Goal: Task Accomplishment & Management: Use online tool/utility

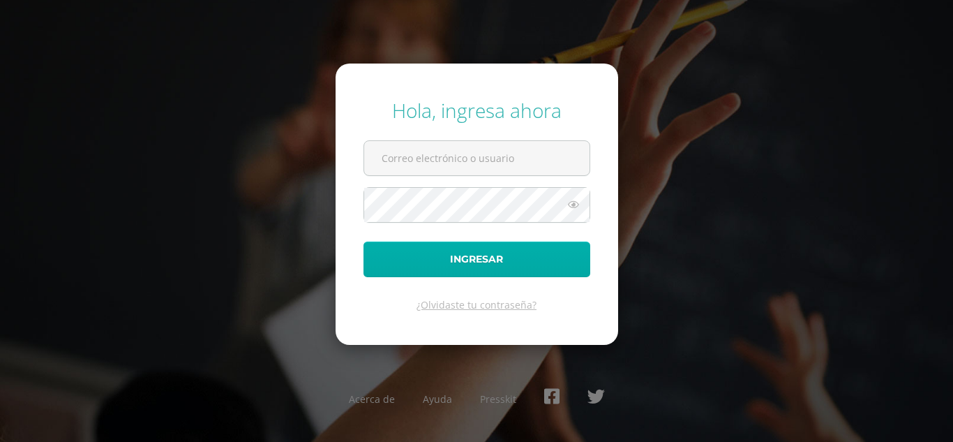
type input "liliana@cig.edu.gt"
click at [478, 256] on button "Ingresar" at bounding box center [477, 259] width 227 height 36
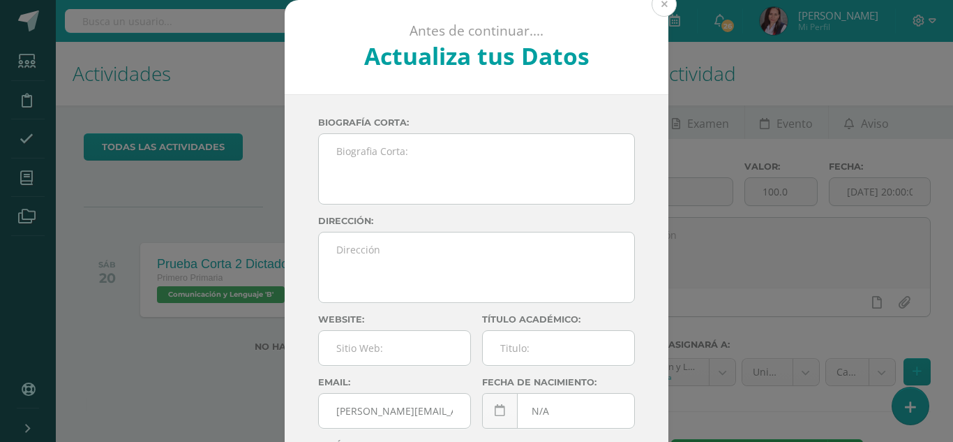
click at [661, 6] on button at bounding box center [664, 4] width 25 height 25
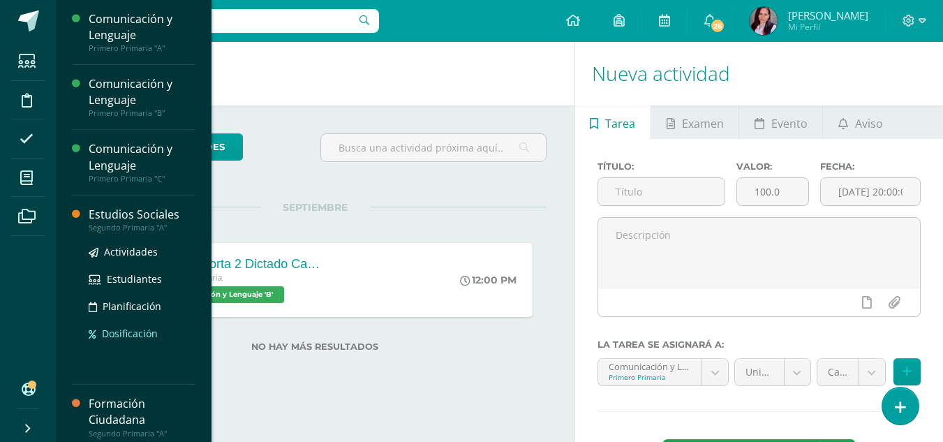
click at [143, 331] on span "Dosificación" at bounding box center [130, 333] width 56 height 13
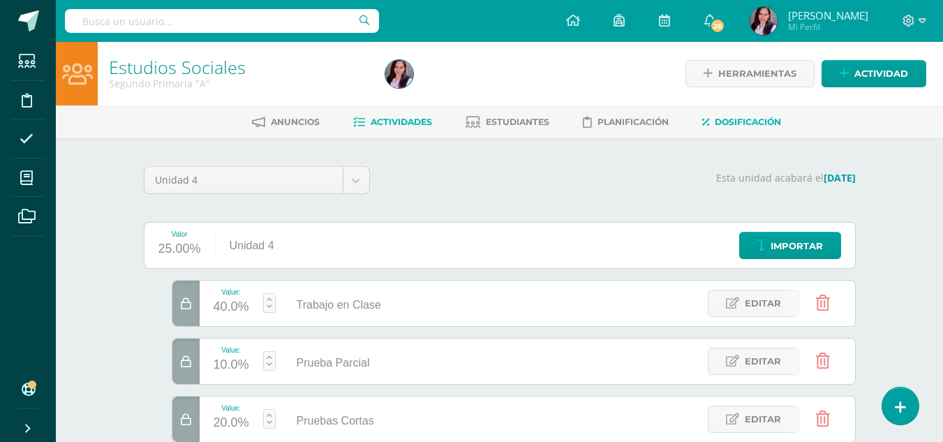
click at [399, 120] on span "Actividades" at bounding box center [400, 122] width 61 height 10
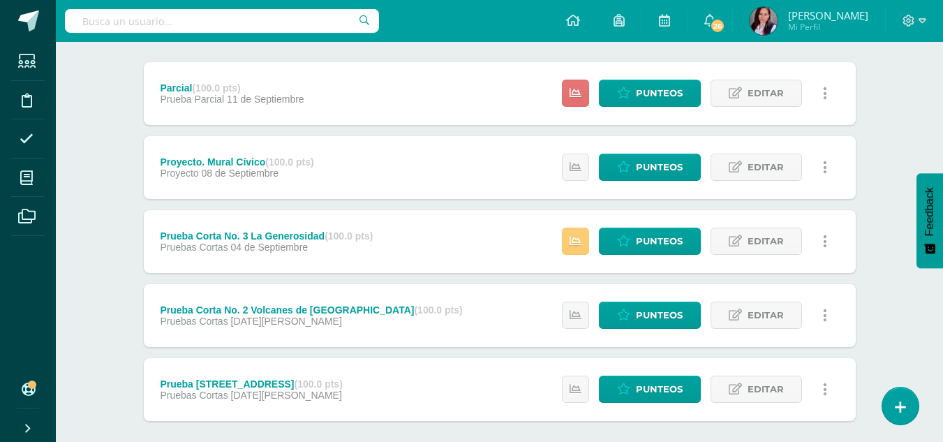
scroll to position [171, 0]
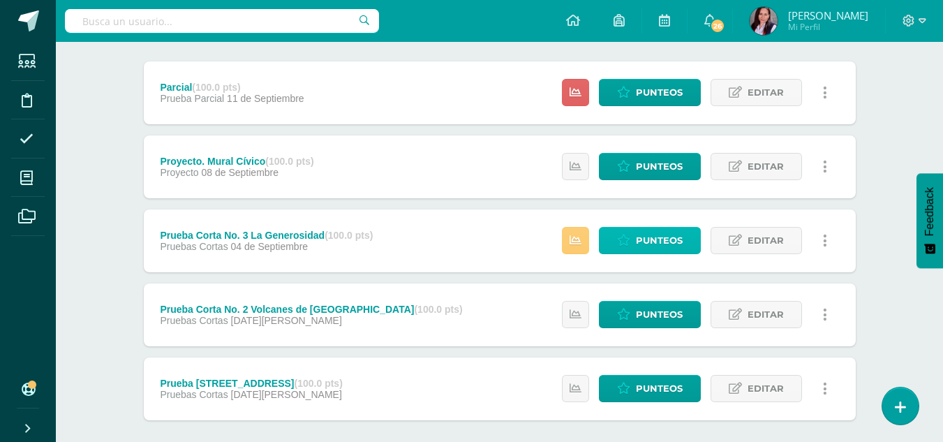
click at [664, 237] on span "Punteos" at bounding box center [659, 240] width 47 height 26
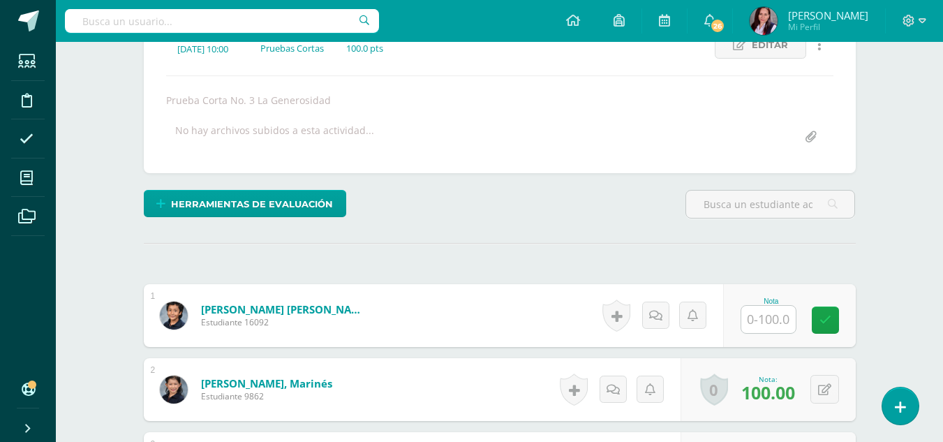
scroll to position [216, 0]
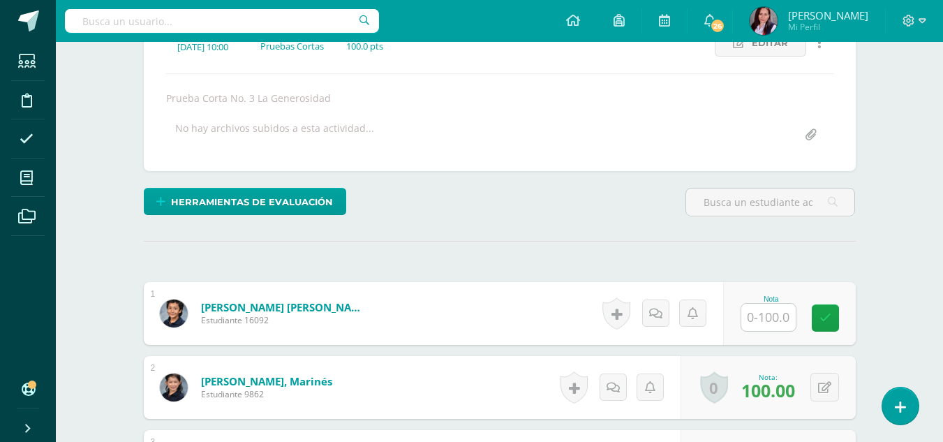
click at [761, 315] on input "text" at bounding box center [768, 317] width 54 height 27
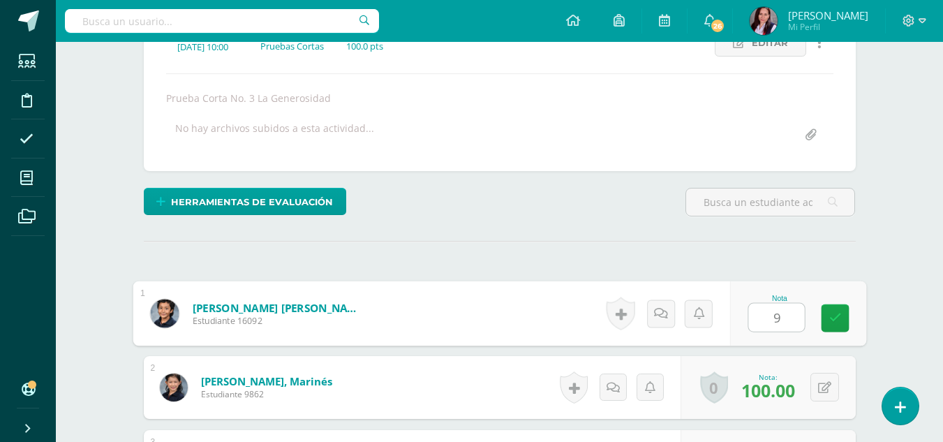
type input "99"
click at [834, 320] on icon at bounding box center [834, 317] width 13 height 12
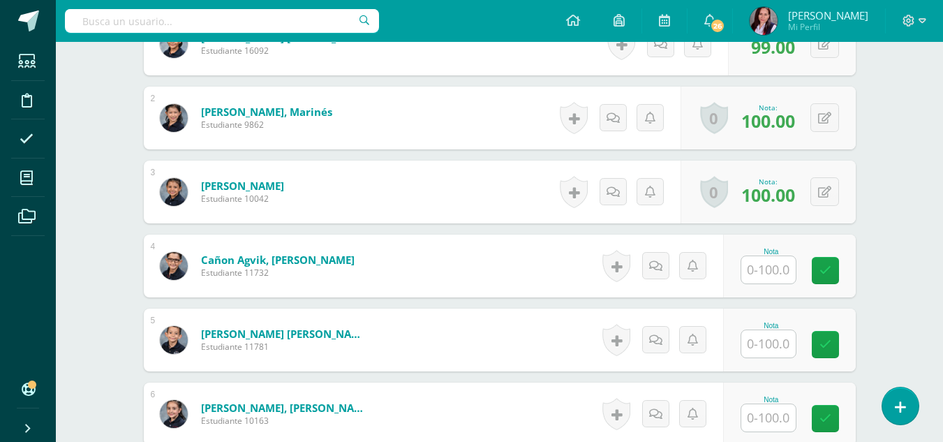
scroll to position [486, 0]
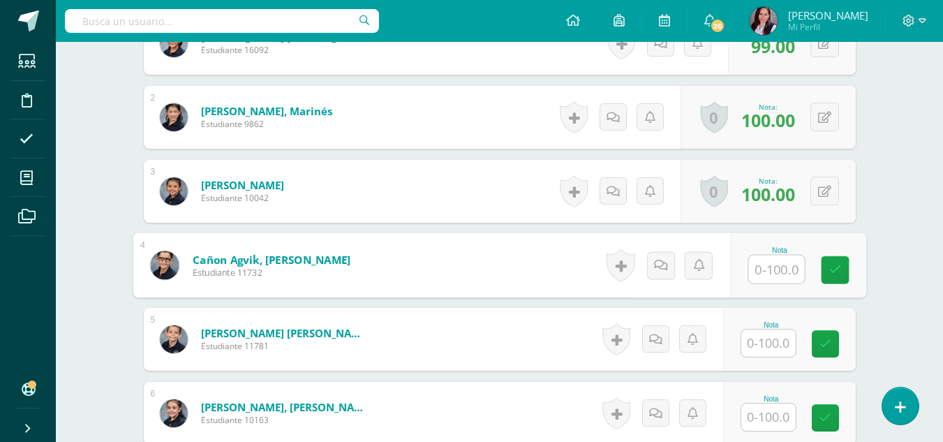
click at [766, 271] on input "text" at bounding box center [776, 269] width 56 height 28
type input "70"
click at [834, 267] on icon at bounding box center [834, 270] width 13 height 12
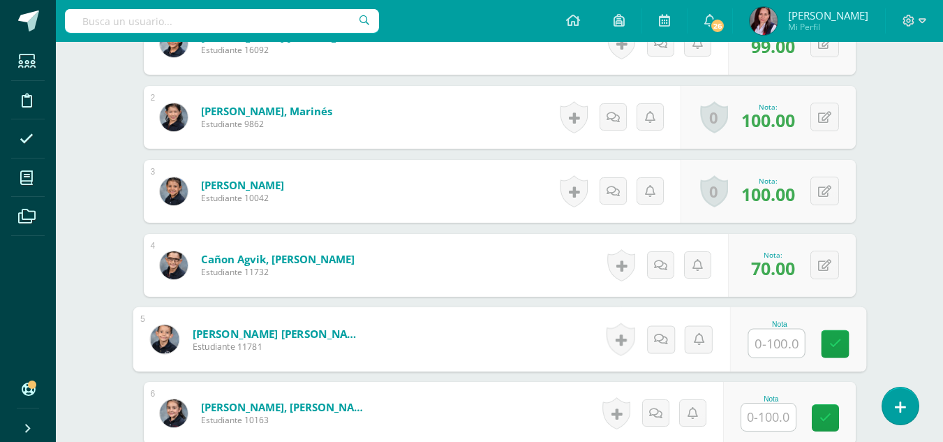
click at [758, 339] on input "text" at bounding box center [776, 343] width 56 height 28
type input "100"
click at [837, 350] on icon at bounding box center [834, 344] width 13 height 12
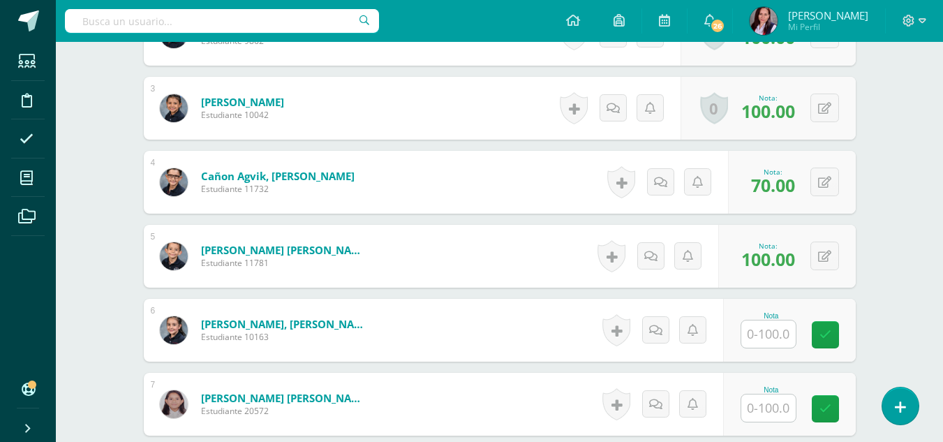
scroll to position [570, 0]
click at [763, 335] on input "text" at bounding box center [768, 333] width 54 height 27
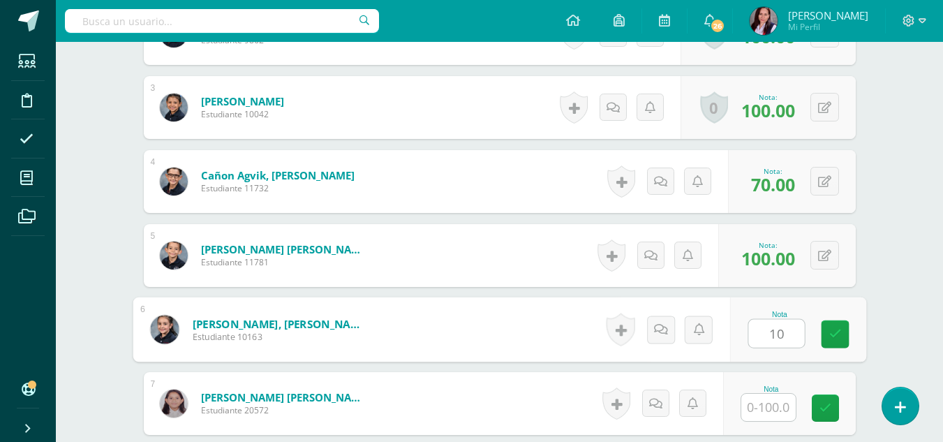
type input "100"
click at [837, 334] on icon at bounding box center [834, 334] width 13 height 12
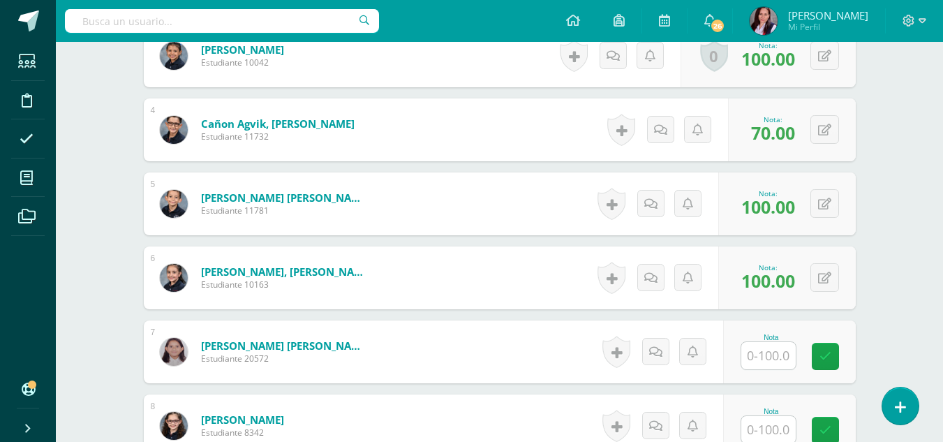
scroll to position [629, 0]
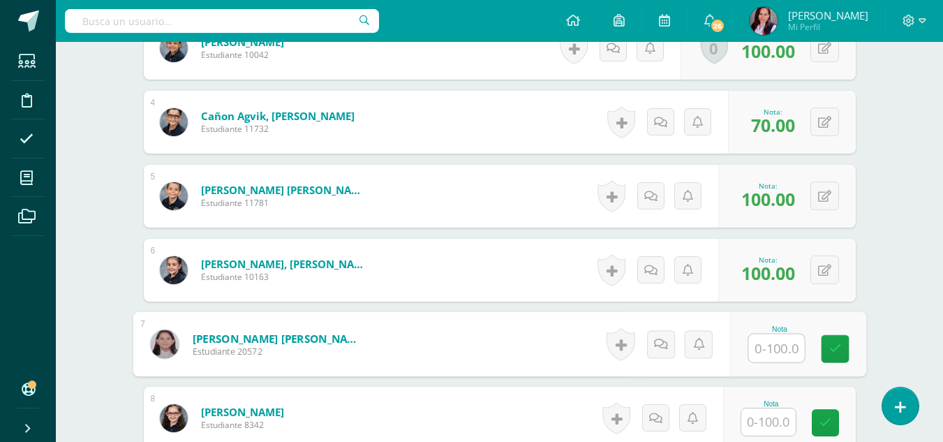
click at [765, 347] on input "text" at bounding box center [776, 348] width 56 height 28
type input "96"
click at [840, 352] on icon at bounding box center [834, 349] width 13 height 12
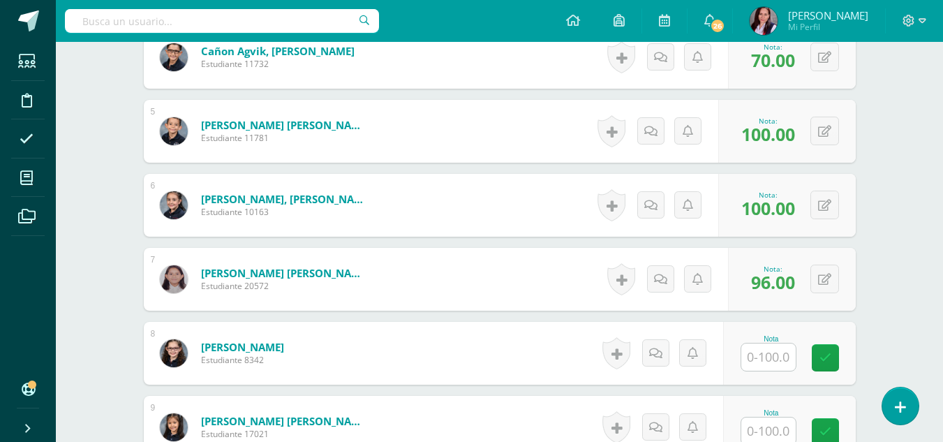
scroll to position [698, 0]
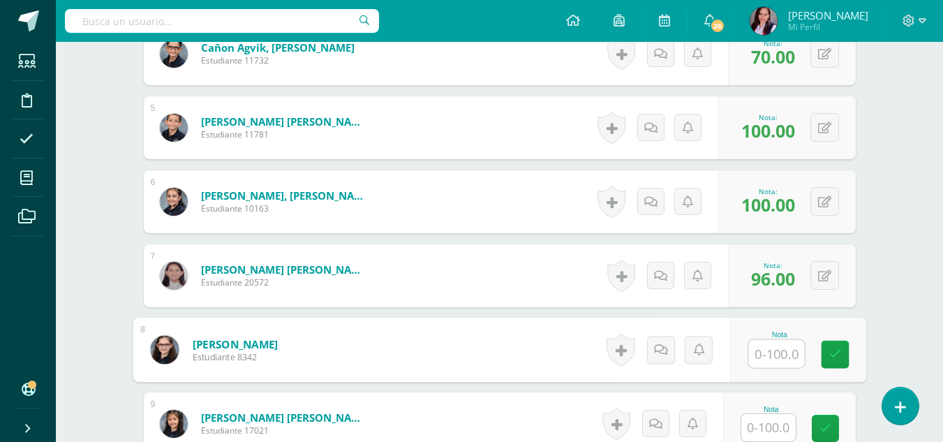
click at [763, 352] on input "text" at bounding box center [776, 354] width 56 height 28
type input "95"
click at [830, 353] on icon at bounding box center [834, 354] width 13 height 12
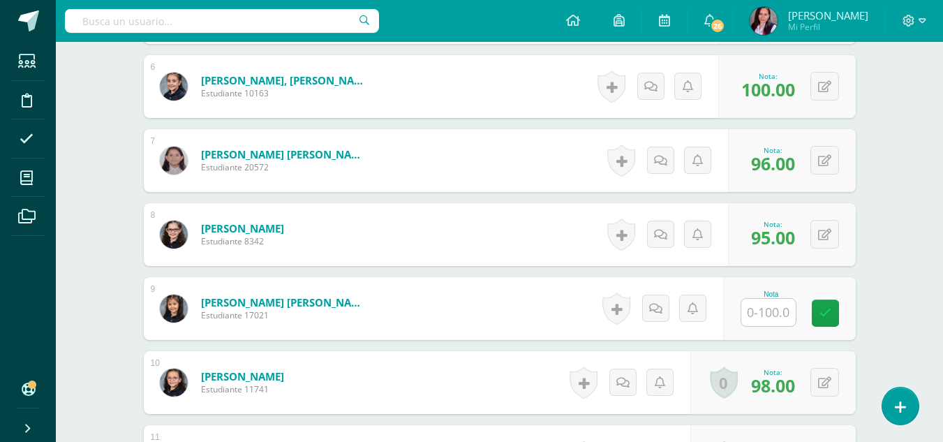
scroll to position [814, 0]
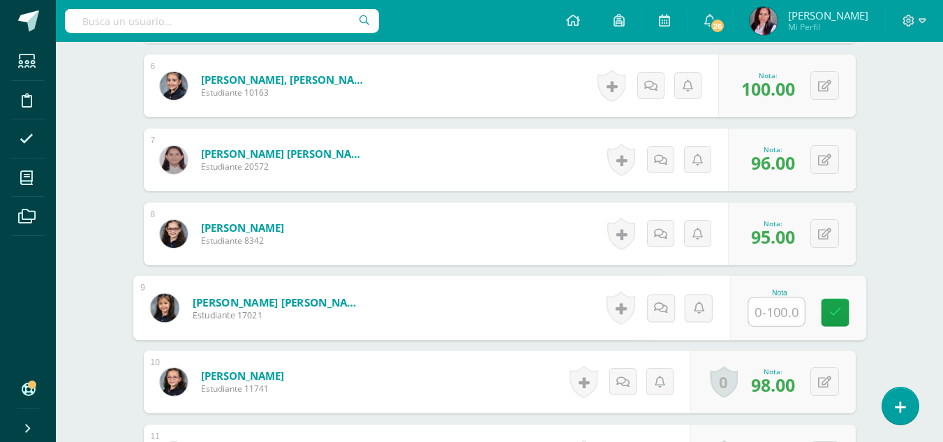
click at [767, 314] on input "text" at bounding box center [776, 312] width 56 height 28
type input "100"
click at [830, 310] on icon at bounding box center [834, 312] width 13 height 12
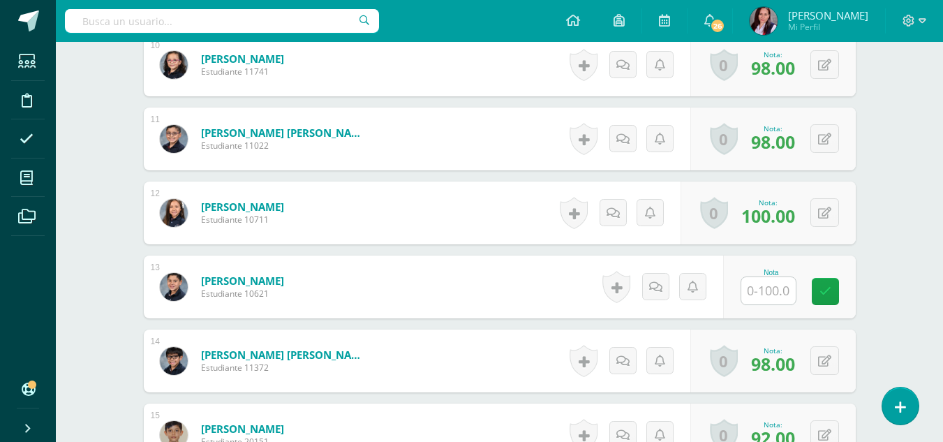
scroll to position [1137, 0]
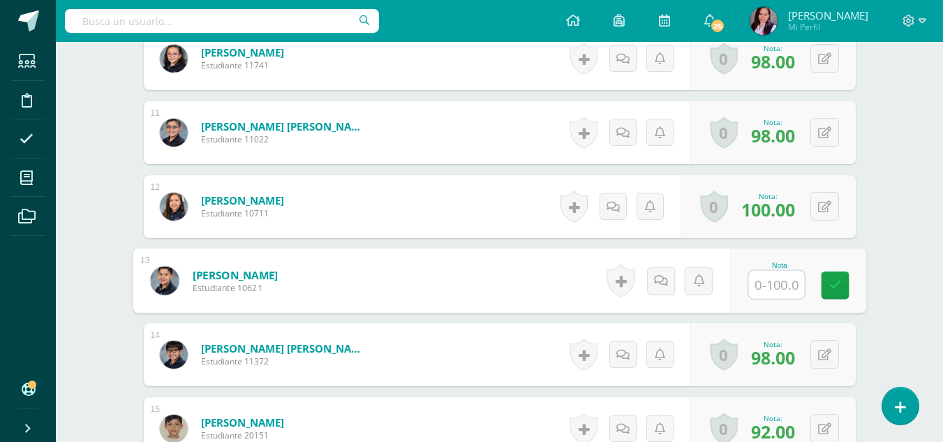
click at [767, 285] on input "text" at bounding box center [776, 285] width 56 height 28
type input "90"
click at [827, 285] on link at bounding box center [834, 285] width 28 height 28
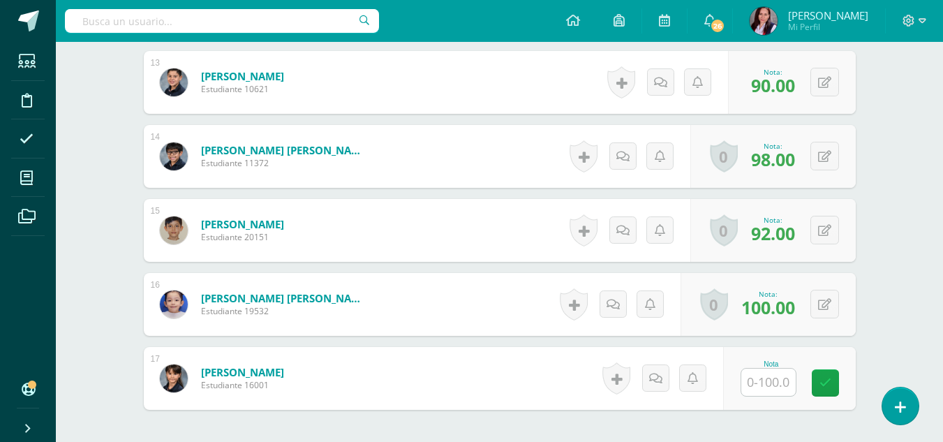
scroll to position [1337, 0]
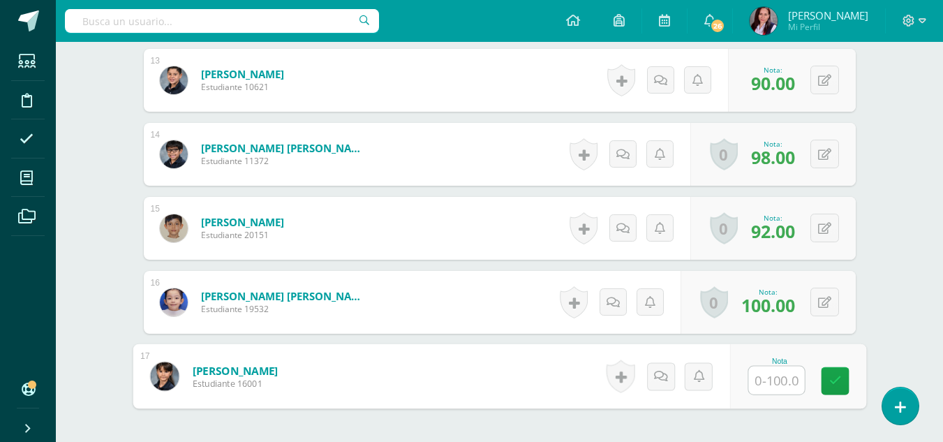
click at [763, 374] on input "text" at bounding box center [776, 380] width 56 height 28
type input "100"
click at [841, 375] on link at bounding box center [834, 381] width 28 height 28
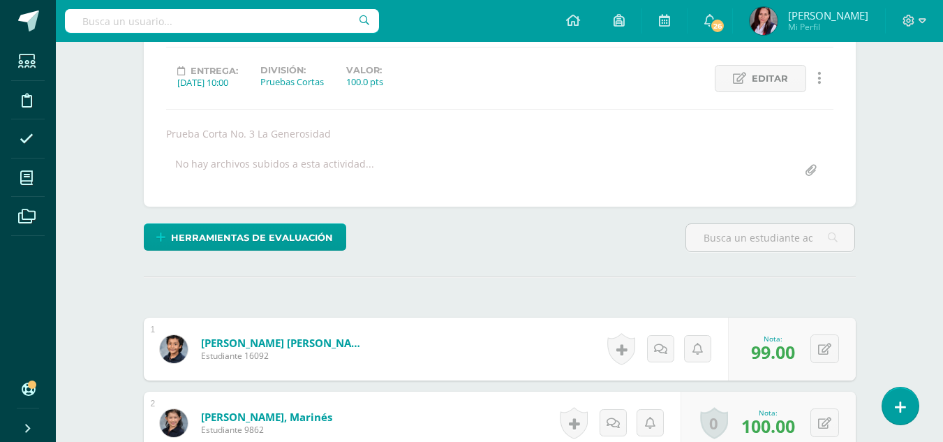
scroll to position [0, 0]
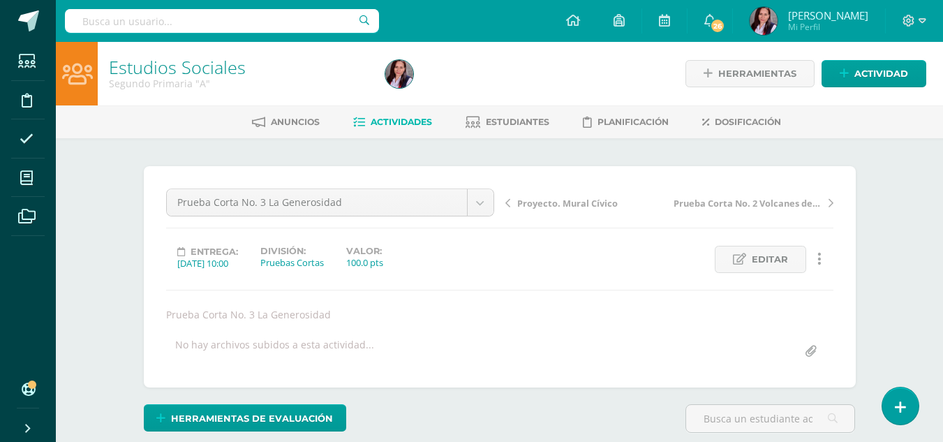
click at [406, 123] on span "Actividades" at bounding box center [400, 122] width 61 height 10
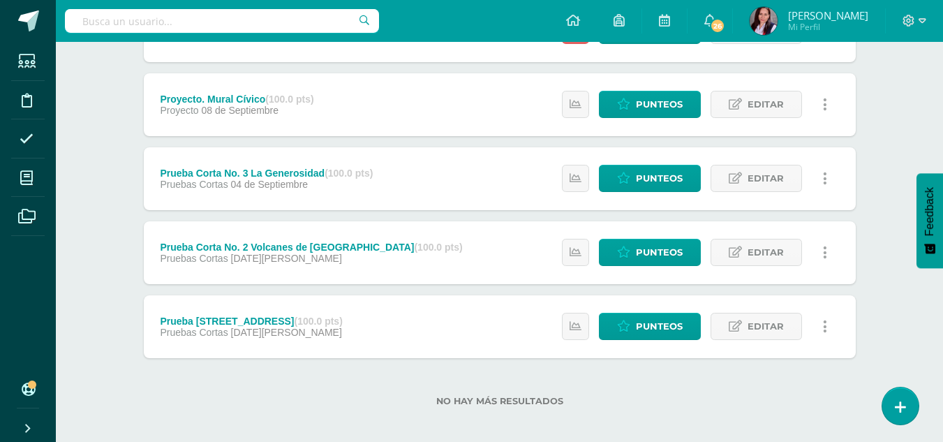
scroll to position [242, 0]
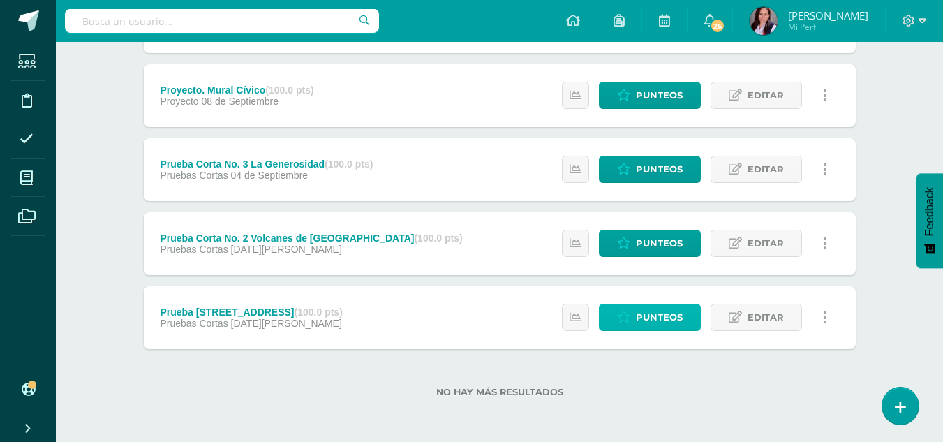
click at [651, 322] on span "Punteos" at bounding box center [659, 317] width 47 height 26
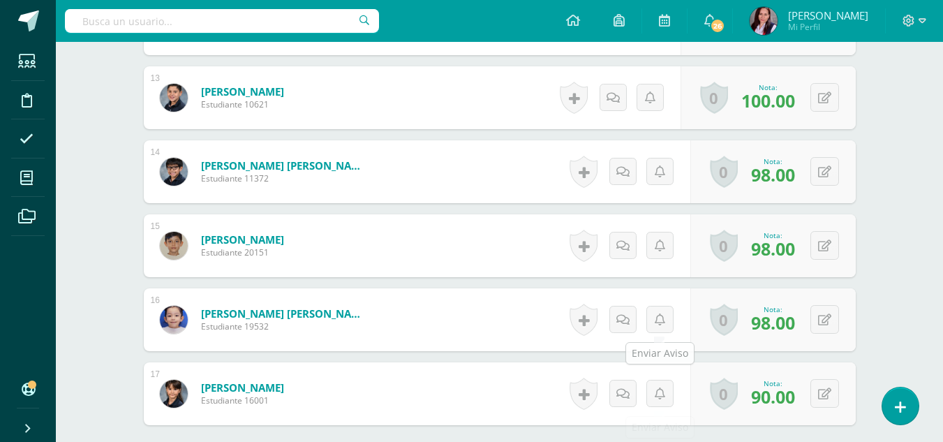
scroll to position [1462, 0]
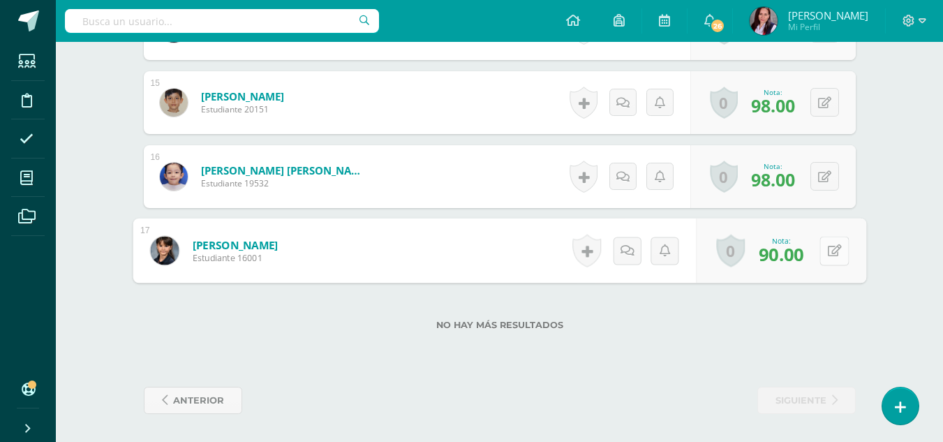
click at [825, 244] on button at bounding box center [833, 250] width 29 height 29
type input "100"
click at [790, 258] on icon at bounding box center [796, 255] width 13 height 12
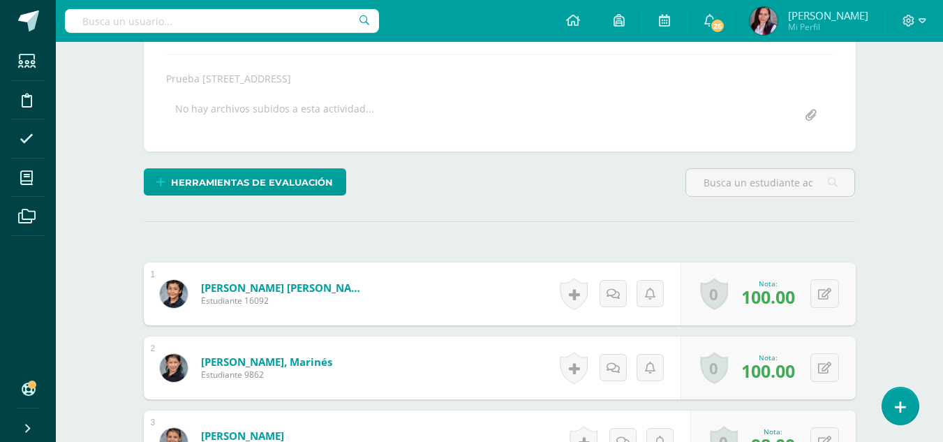
scroll to position [0, 0]
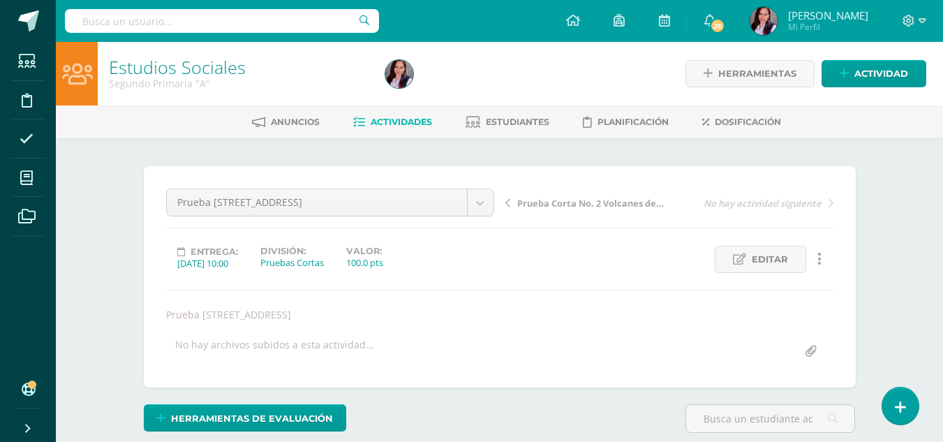
click at [391, 121] on span "Actividades" at bounding box center [400, 122] width 61 height 10
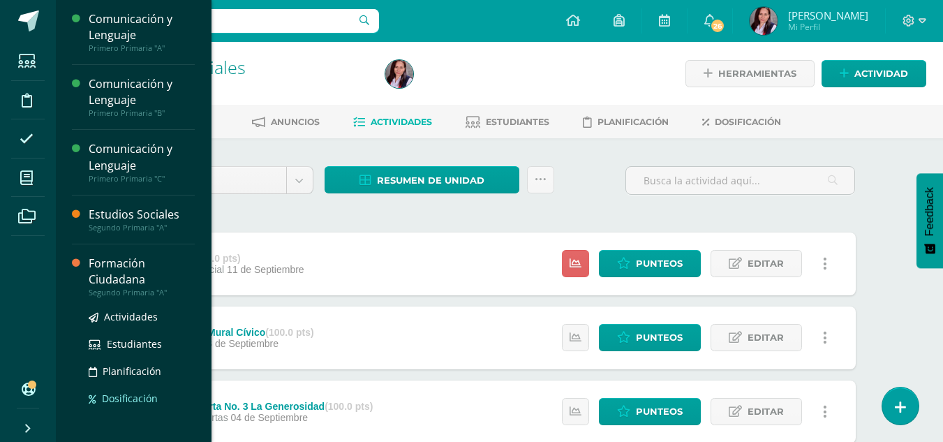
click at [143, 398] on span "Dosificación" at bounding box center [130, 397] width 56 height 13
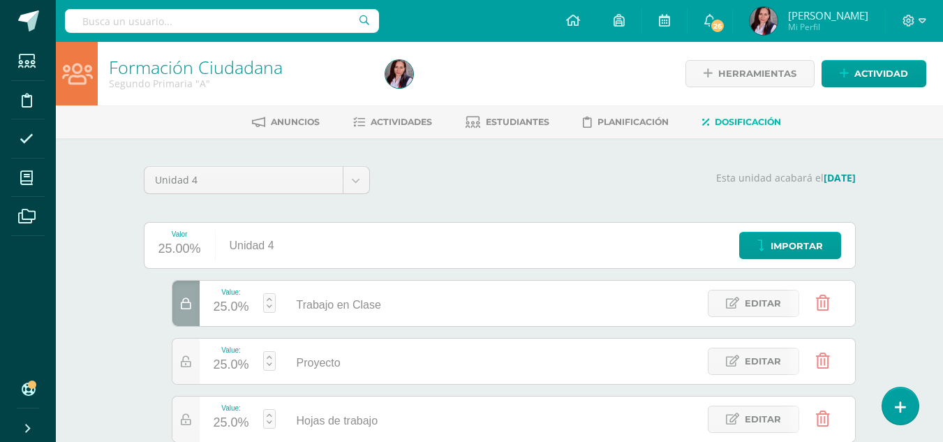
scroll to position [1, 0]
click at [412, 125] on span "Actividades" at bounding box center [400, 121] width 61 height 10
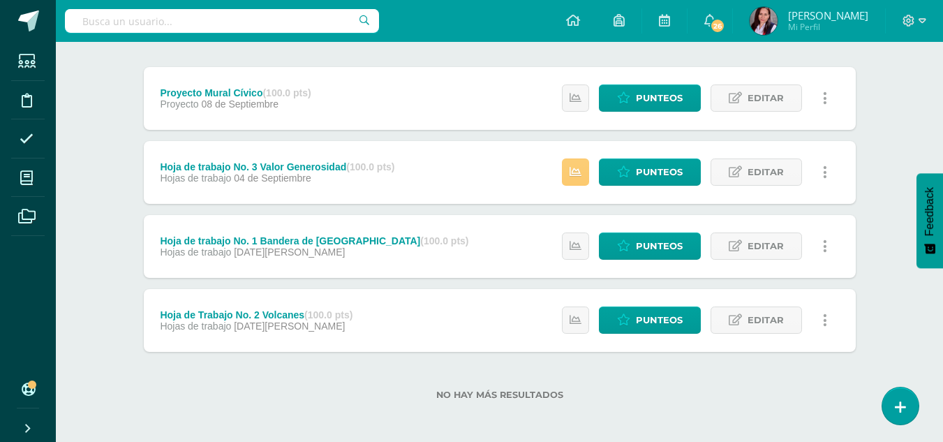
scroll to position [168, 0]
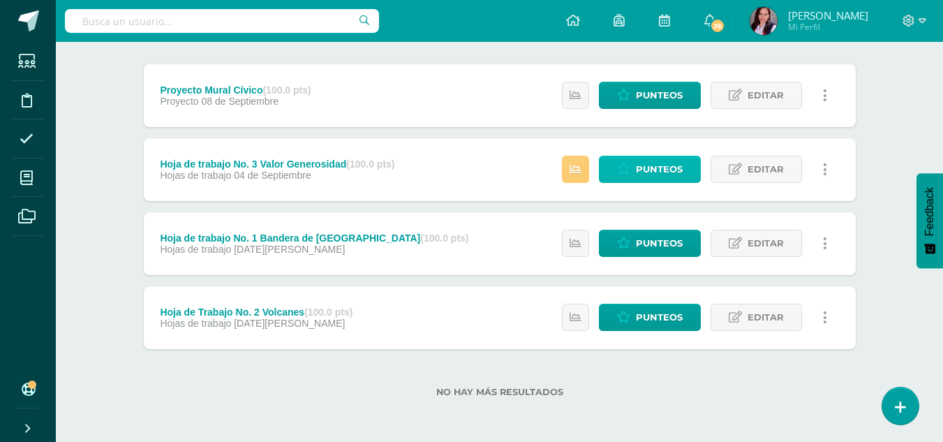
click at [650, 174] on span "Punteos" at bounding box center [659, 169] width 47 height 26
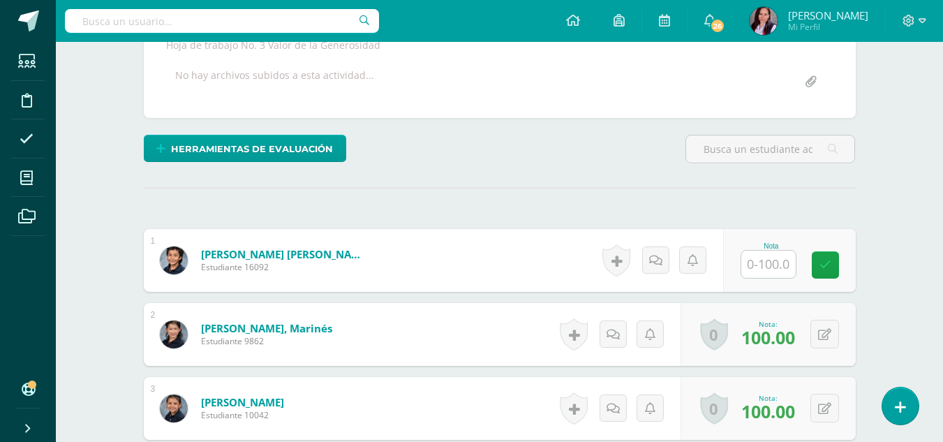
scroll to position [270, 0]
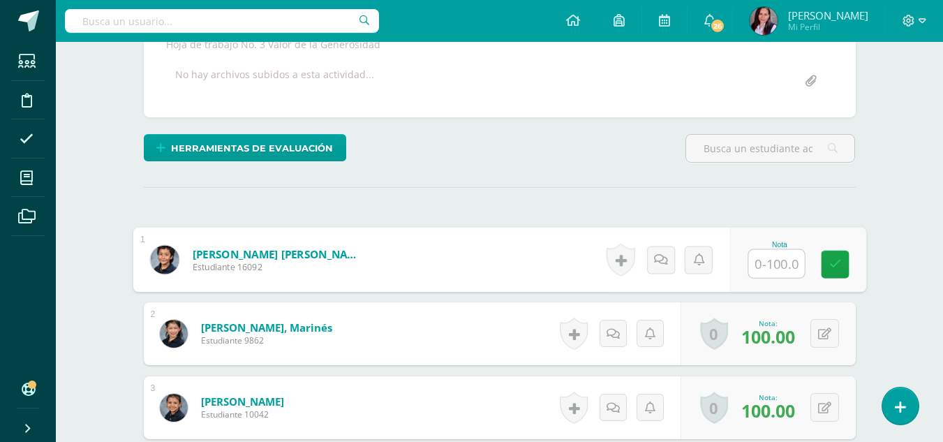
click at [761, 260] on input "text" at bounding box center [776, 264] width 56 height 28
type input "99"
click at [834, 261] on icon at bounding box center [834, 263] width 13 height 12
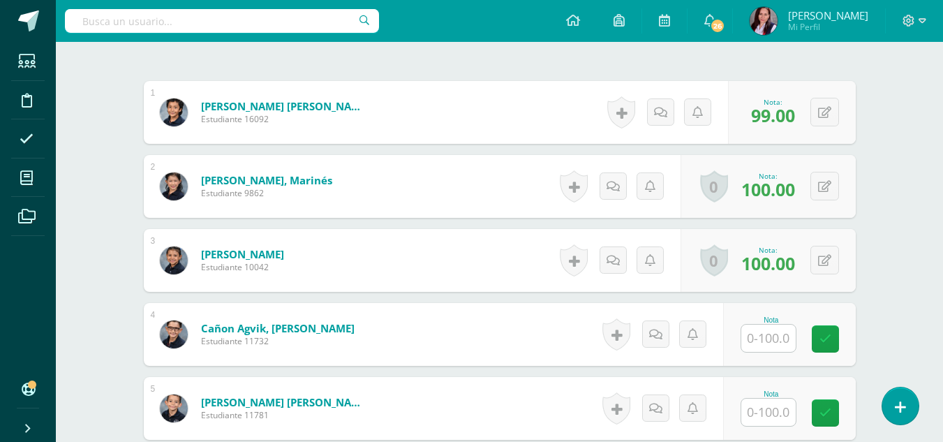
scroll to position [418, 0]
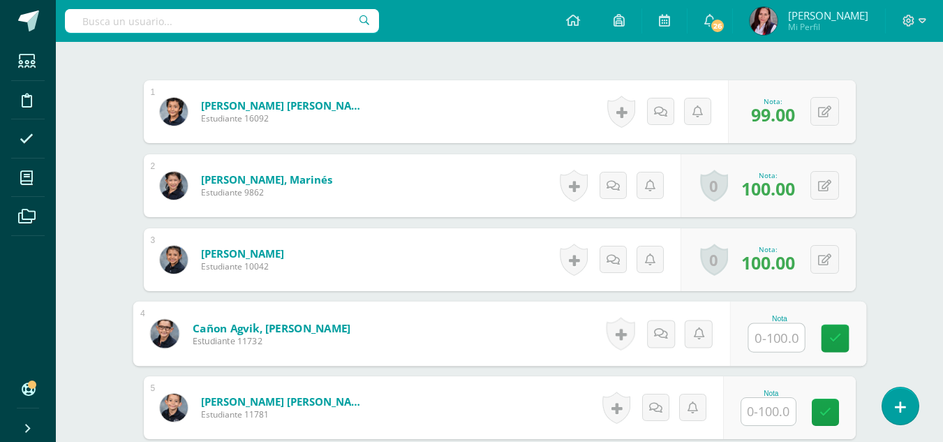
click at [765, 332] on input "text" at bounding box center [776, 338] width 56 height 28
type input "70"
click at [839, 335] on icon at bounding box center [834, 338] width 13 height 12
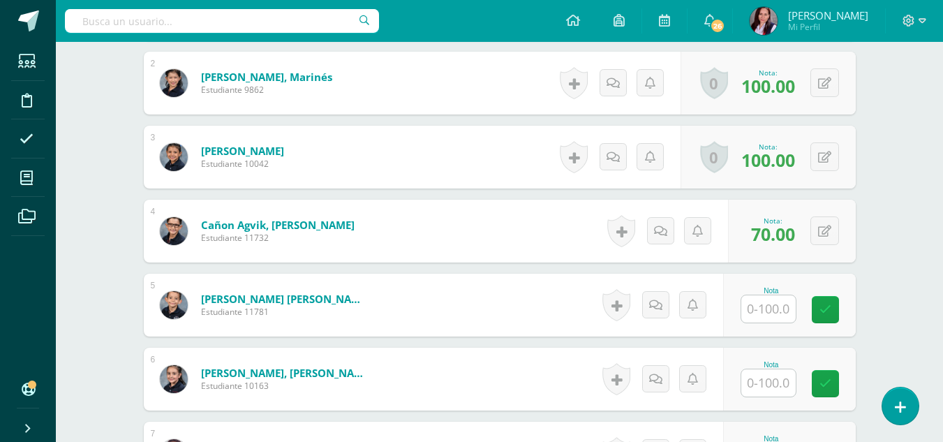
scroll to position [523, 0]
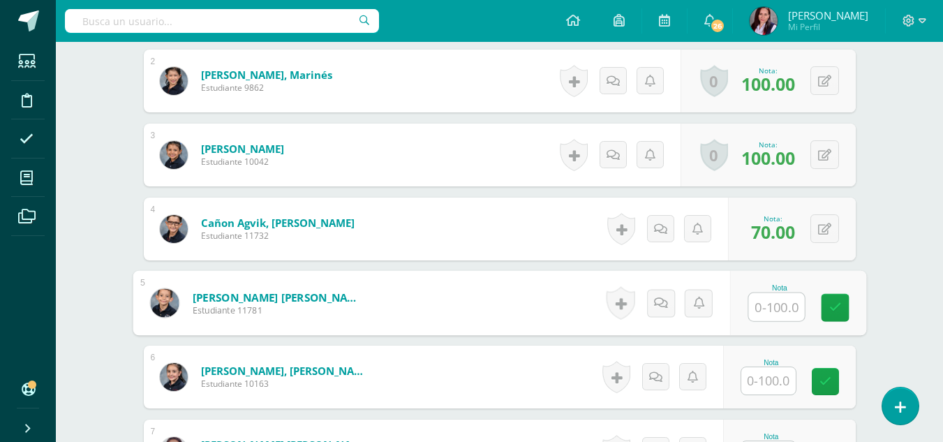
click at [765, 299] on input "text" at bounding box center [776, 307] width 56 height 28
type input "100"
click at [839, 302] on icon at bounding box center [834, 307] width 13 height 12
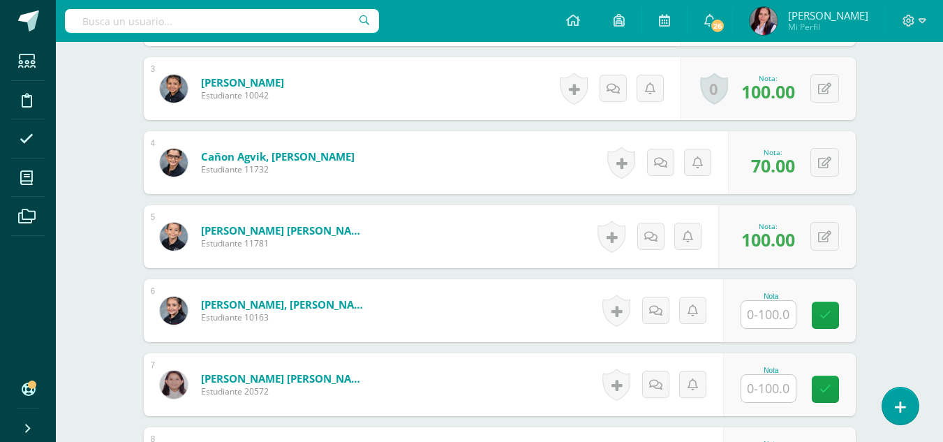
scroll to position [590, 0]
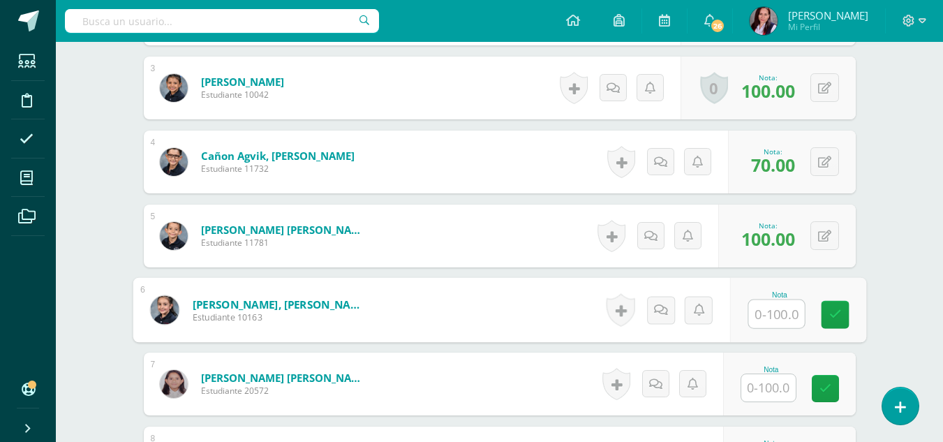
click at [774, 317] on input "text" at bounding box center [776, 314] width 56 height 28
type input "100"
click at [836, 313] on icon at bounding box center [834, 314] width 13 height 12
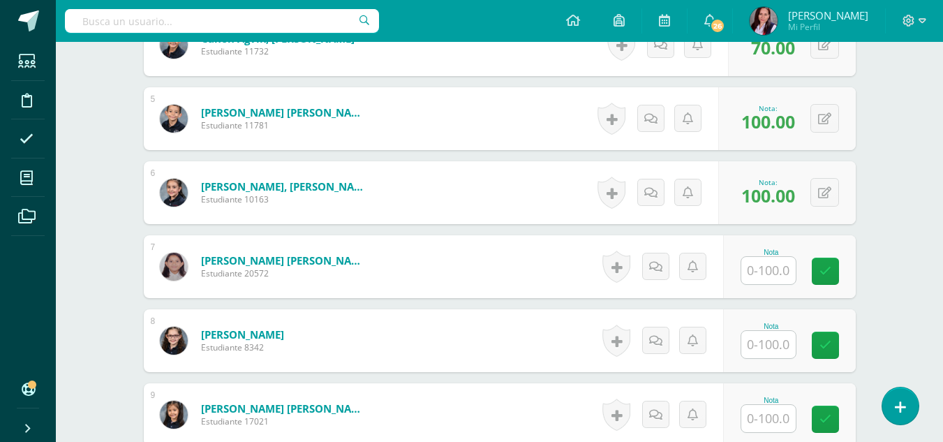
scroll to position [711, 0]
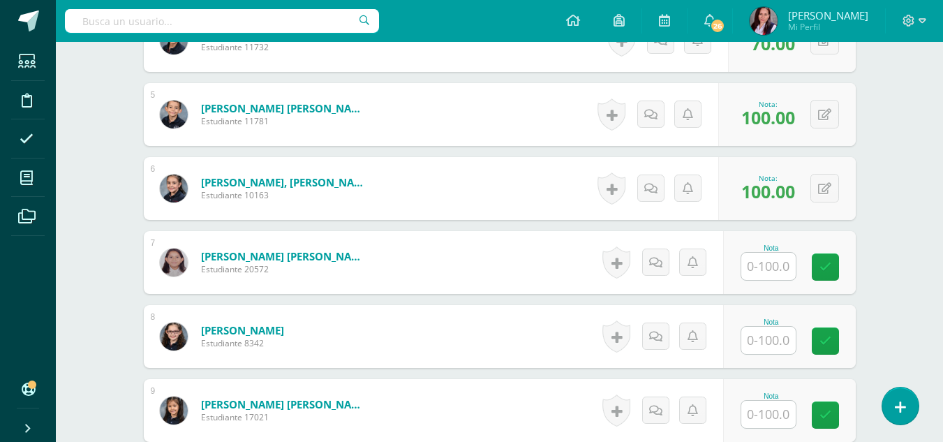
click at [766, 268] on input "text" at bounding box center [768, 266] width 54 height 27
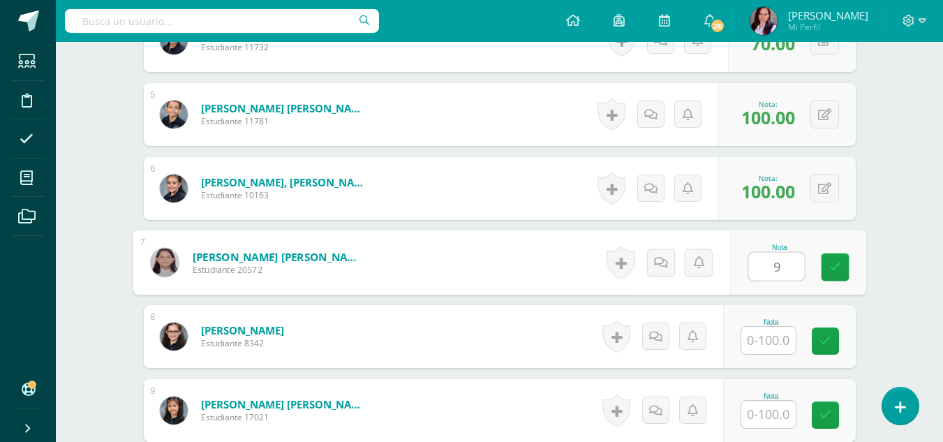
type input "96"
click at [827, 263] on link at bounding box center [834, 267] width 28 height 28
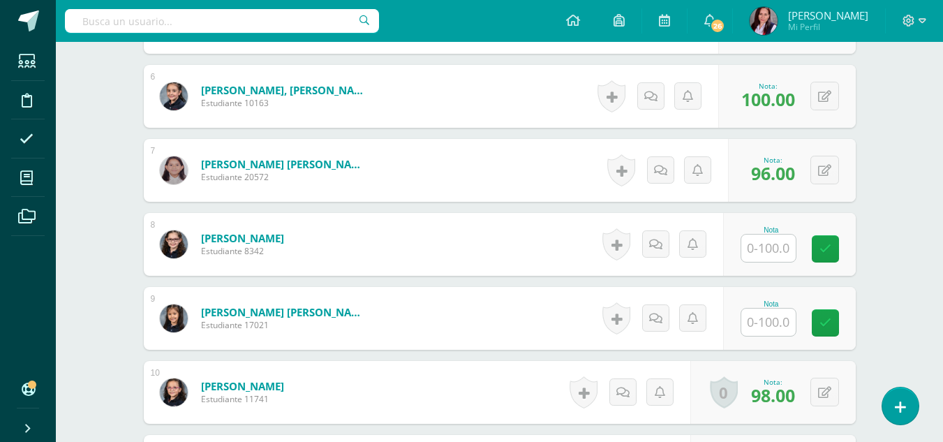
scroll to position [811, 0]
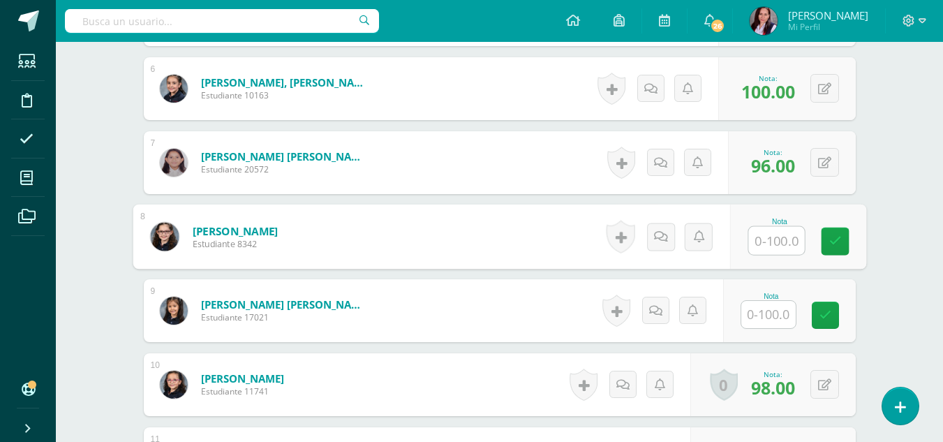
click at [765, 237] on input "text" at bounding box center [776, 241] width 56 height 28
type input "95"
click at [833, 241] on icon at bounding box center [834, 241] width 13 height 12
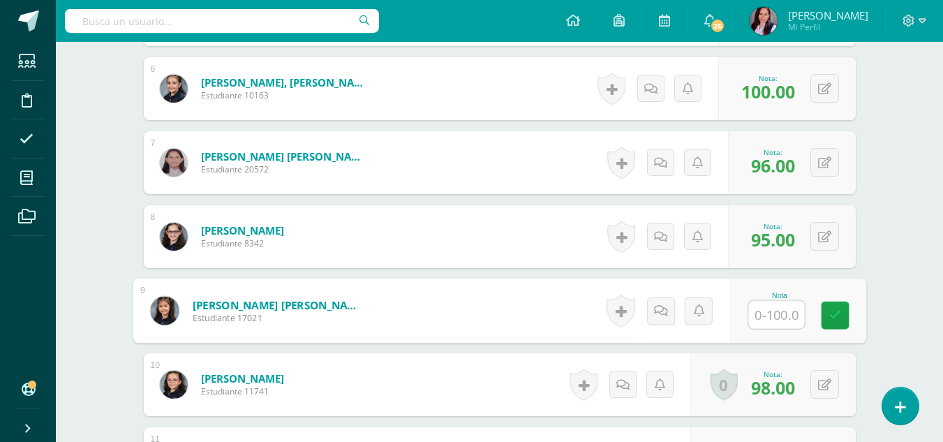
click at [766, 310] on input "text" at bounding box center [776, 315] width 56 height 28
type input "100"
click at [836, 318] on icon at bounding box center [834, 315] width 13 height 12
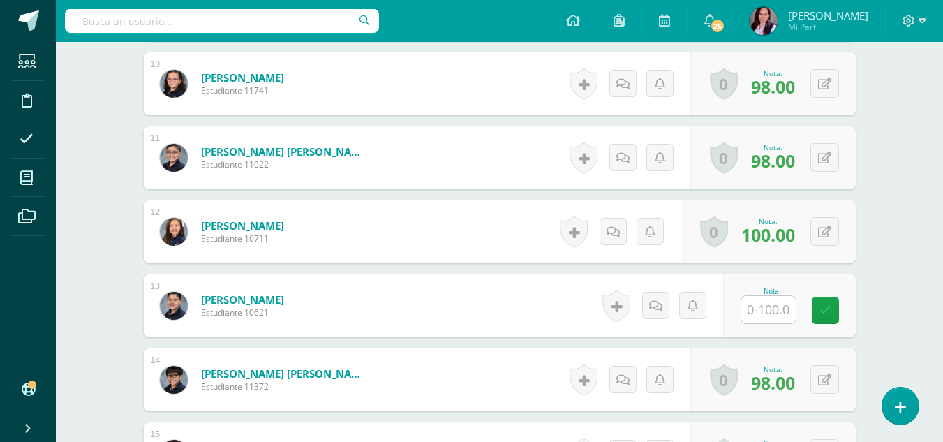
scroll to position [1112, 0]
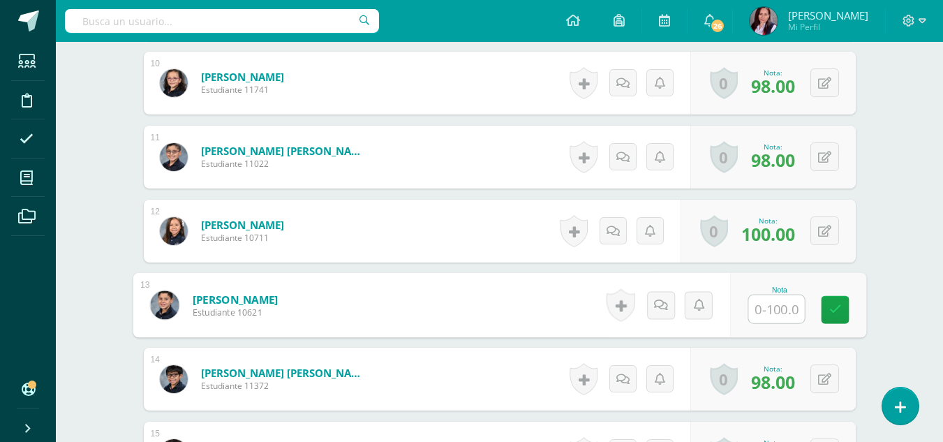
click at [768, 308] on input "text" at bounding box center [776, 309] width 56 height 28
type input "90"
click at [838, 308] on icon at bounding box center [834, 310] width 13 height 12
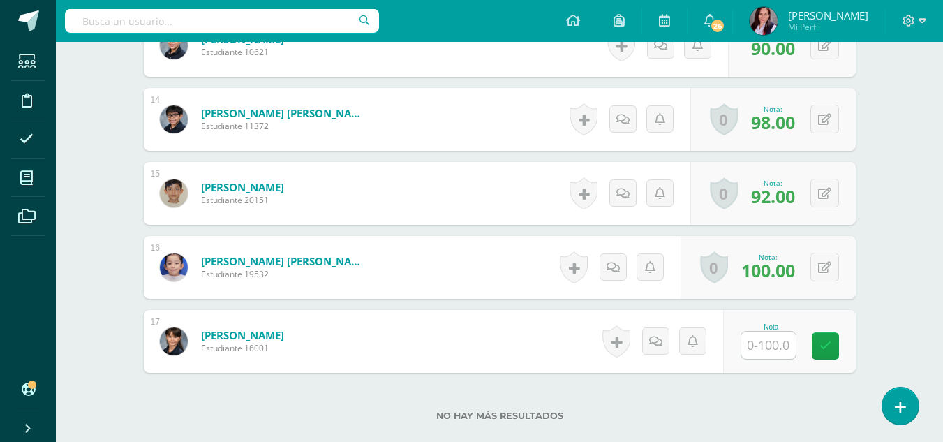
scroll to position [1372, 0]
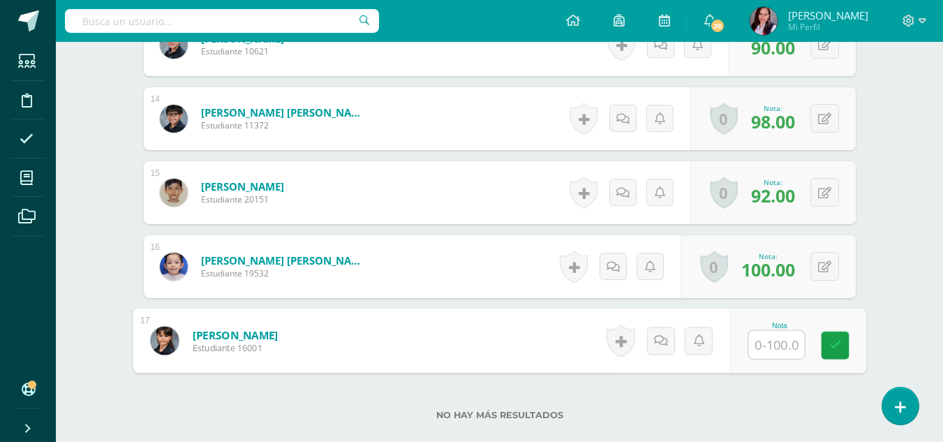
click at [759, 347] on input "text" at bounding box center [776, 345] width 56 height 28
type input "100"
click at [840, 350] on icon at bounding box center [834, 345] width 13 height 12
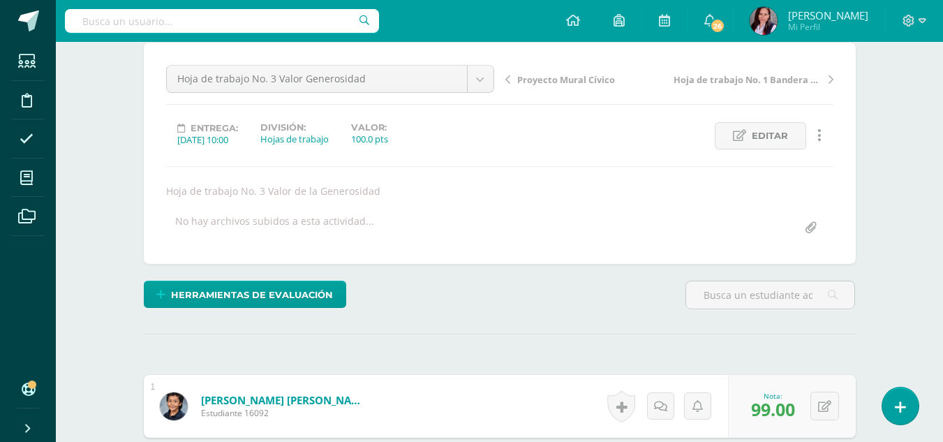
scroll to position [0, 0]
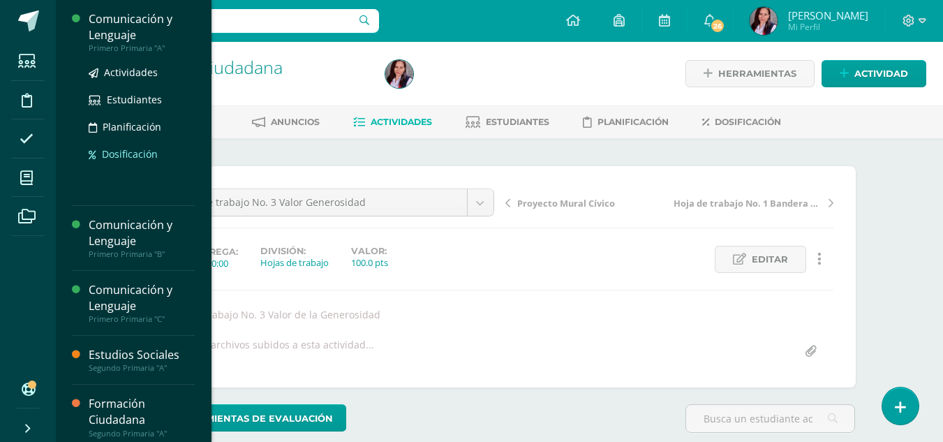
click at [144, 153] on span "Dosificación" at bounding box center [130, 153] width 56 height 13
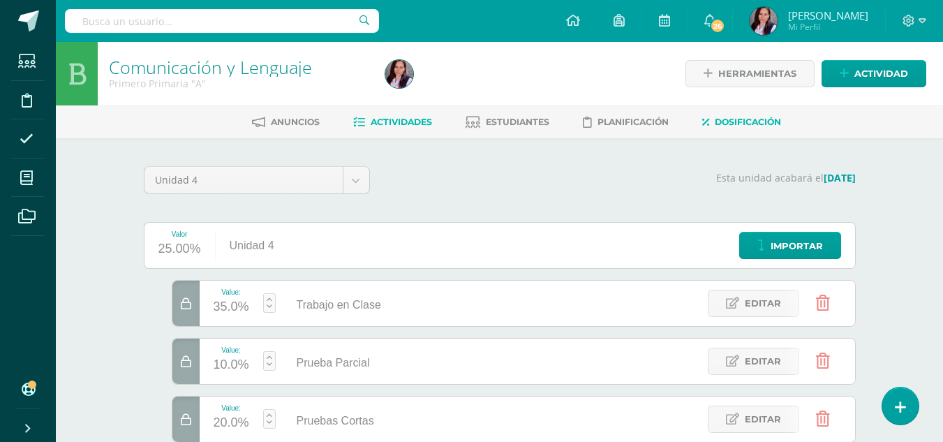
click at [410, 124] on span "Actividades" at bounding box center [400, 122] width 61 height 10
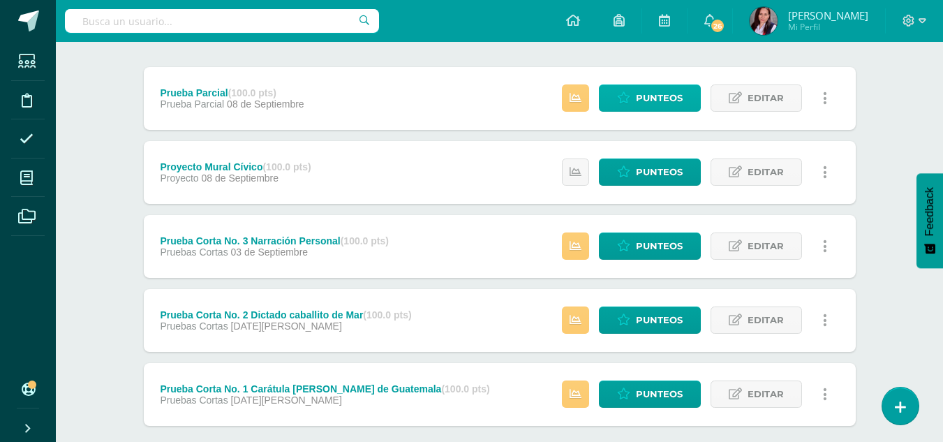
scroll to position [166, 0]
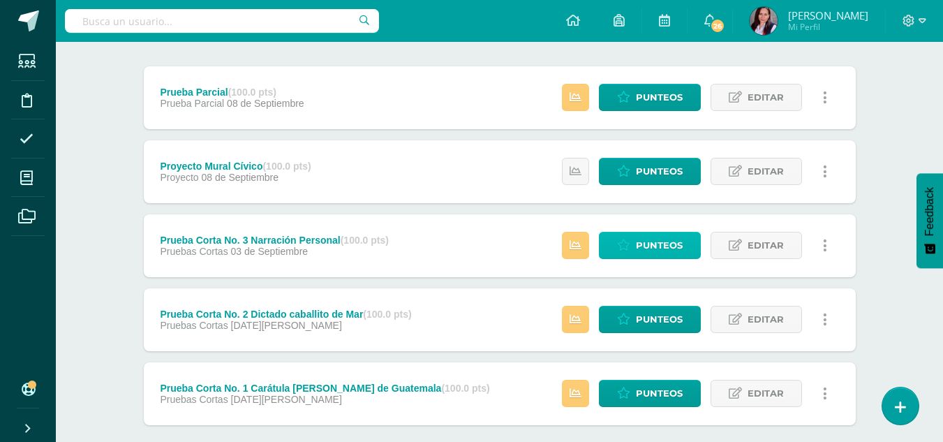
click at [655, 244] on span "Punteos" at bounding box center [659, 245] width 47 height 26
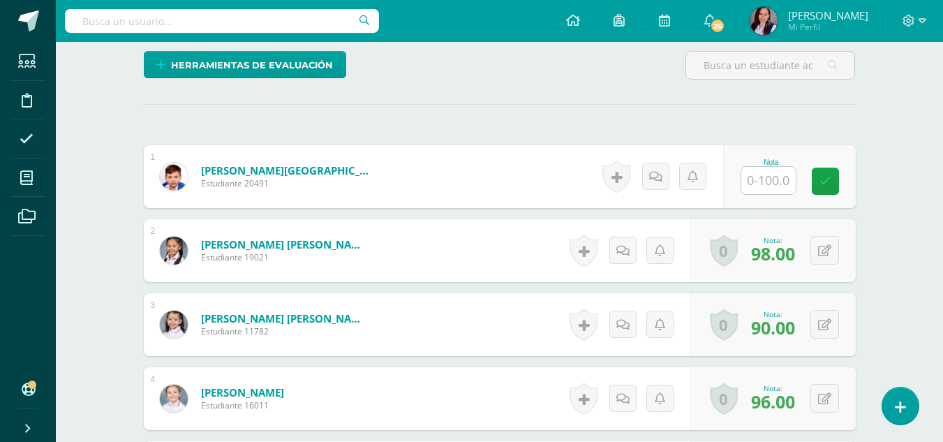
scroll to position [354, 0]
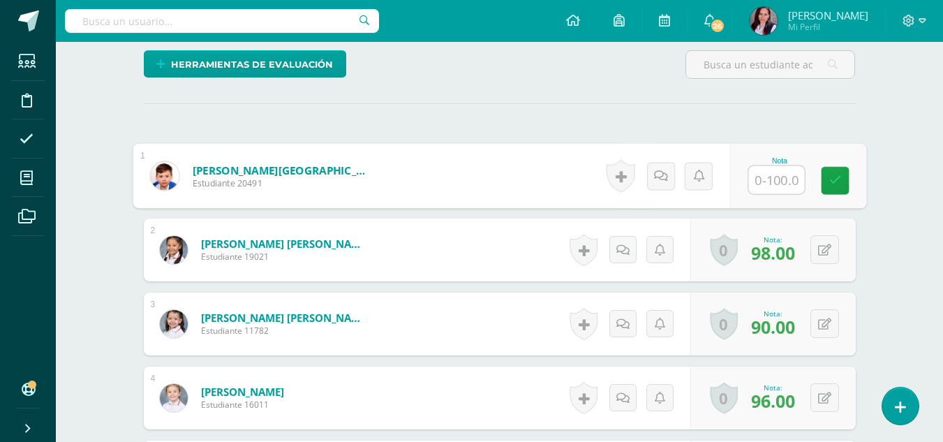
click at [766, 177] on input "text" at bounding box center [776, 180] width 56 height 28
type input "80"
click at [830, 174] on icon at bounding box center [834, 180] width 13 height 12
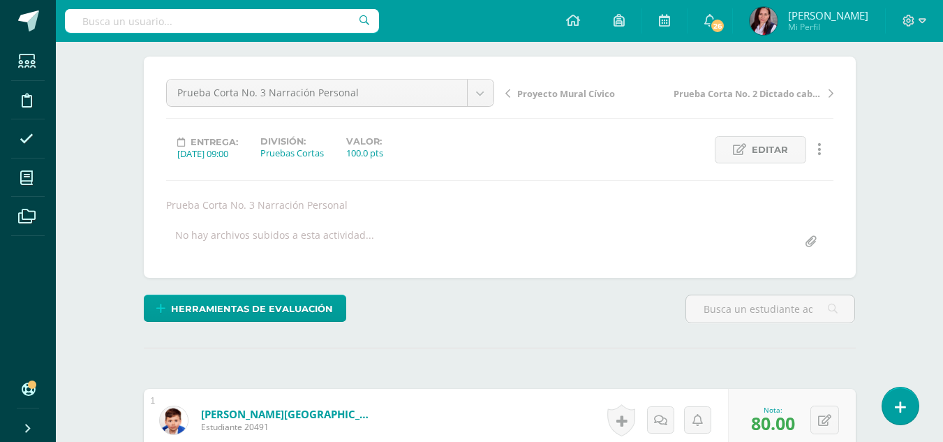
scroll to position [0, 0]
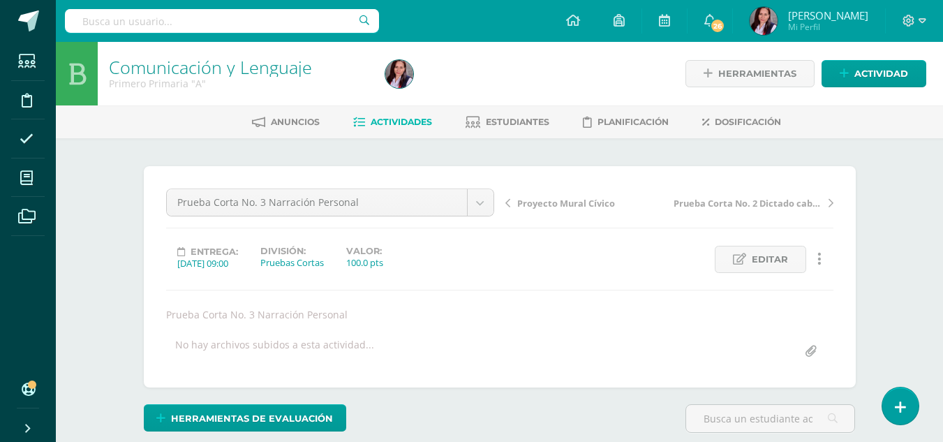
click at [390, 119] on span "Actividades" at bounding box center [400, 122] width 61 height 10
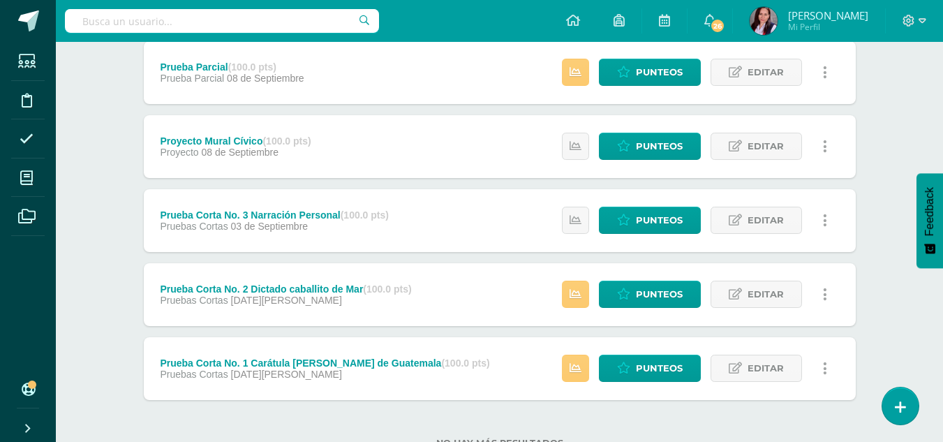
scroll to position [192, 0]
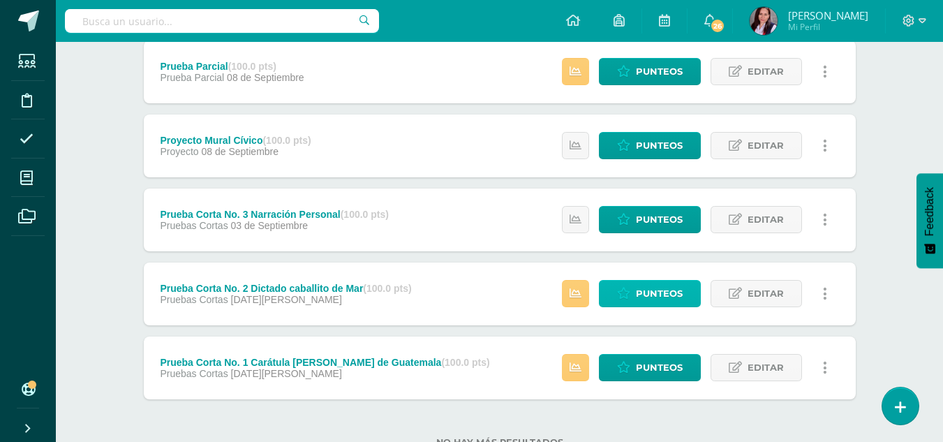
click at [645, 294] on span "Punteos" at bounding box center [659, 293] width 47 height 26
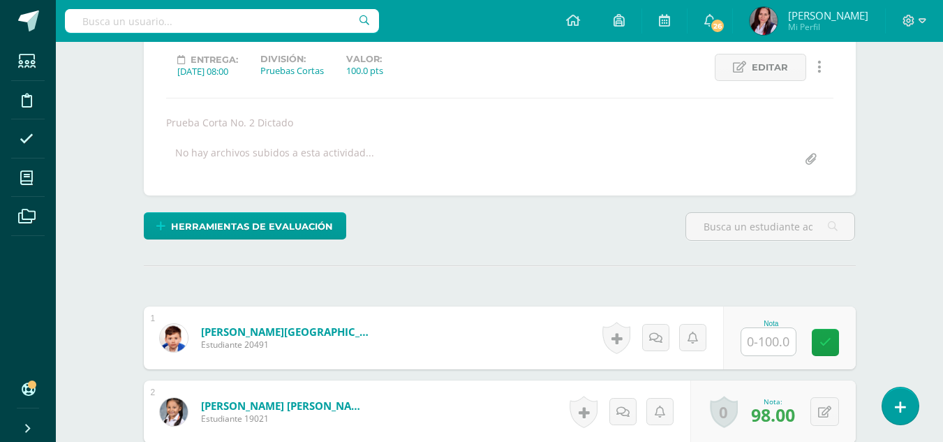
scroll to position [193, 0]
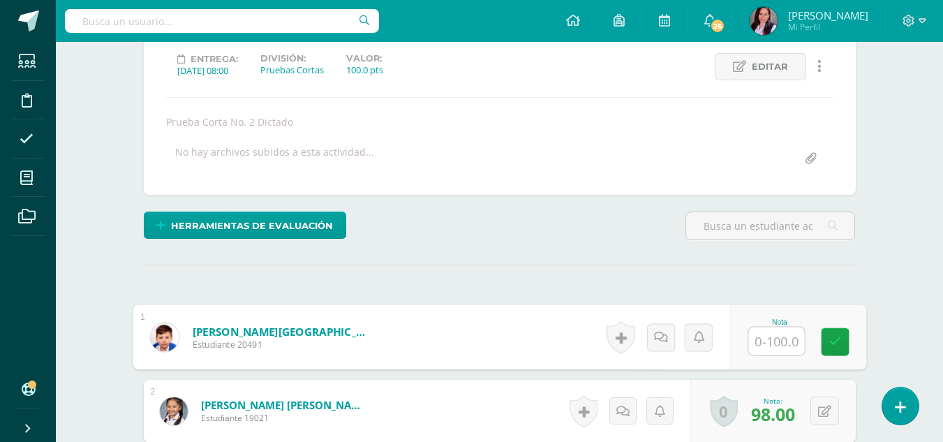
click at [766, 344] on input "text" at bounding box center [776, 341] width 56 height 28
type input "95"
click at [835, 338] on icon at bounding box center [834, 341] width 13 height 12
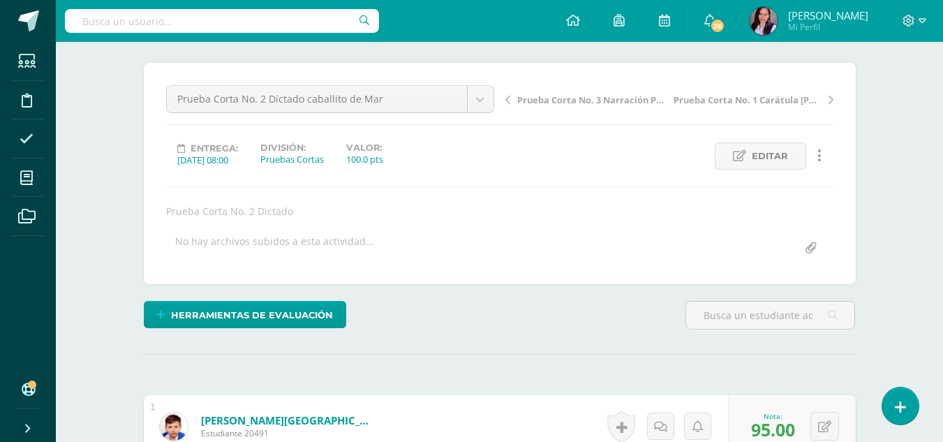
scroll to position [0, 0]
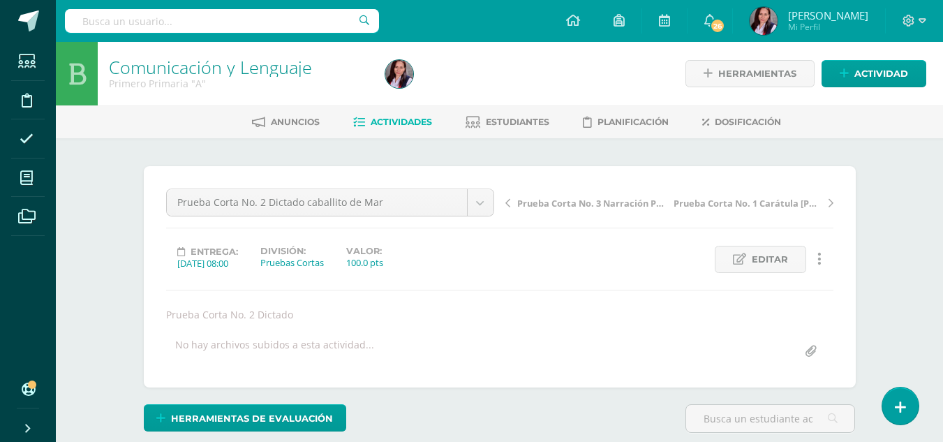
click at [386, 124] on span "Actividades" at bounding box center [400, 122] width 61 height 10
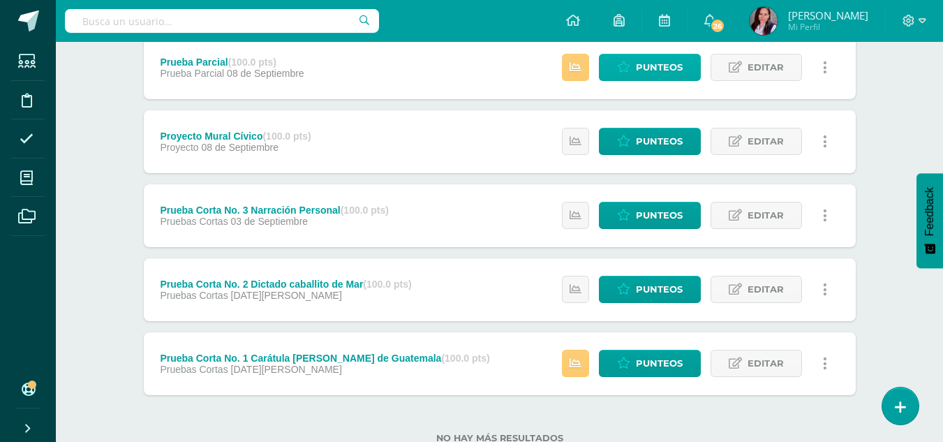
scroll to position [242, 0]
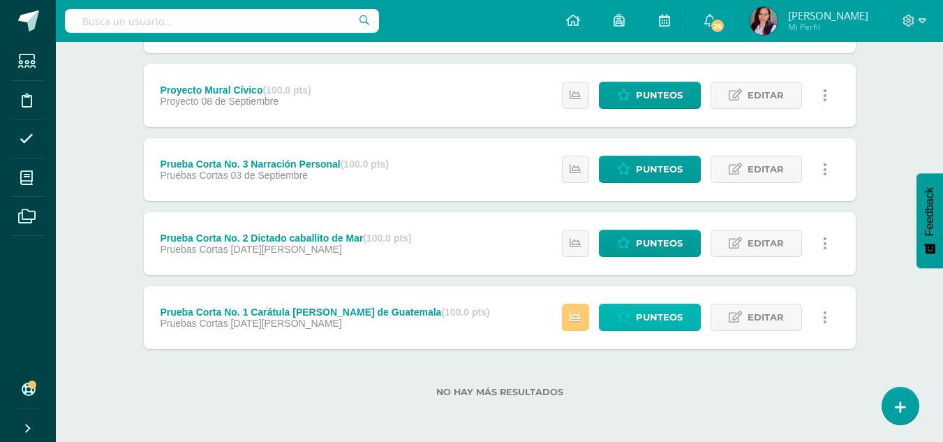
click at [665, 317] on span "Punteos" at bounding box center [659, 317] width 47 height 26
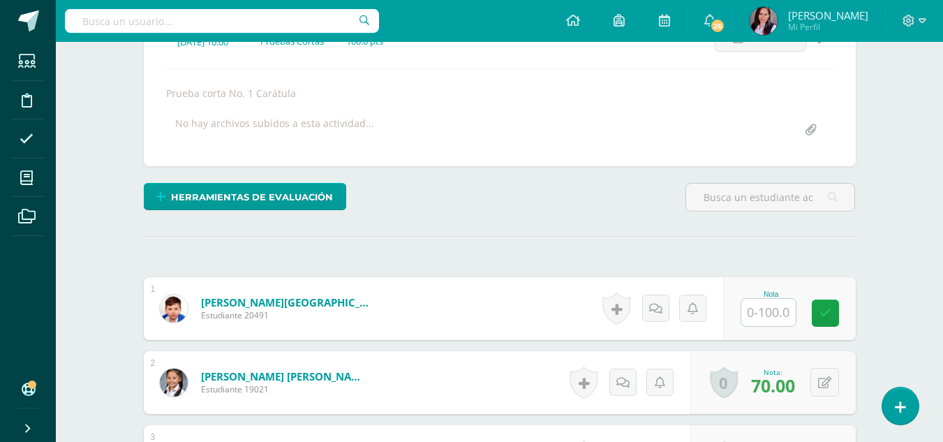
scroll to position [222, 0]
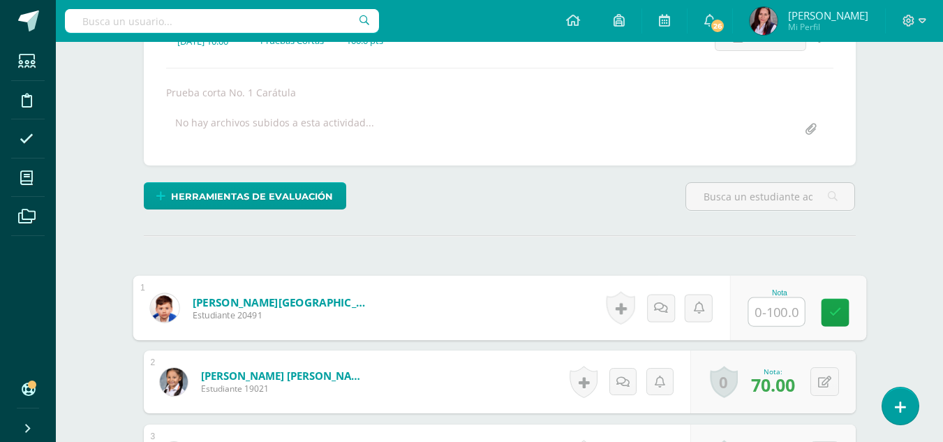
click at [758, 310] on input "text" at bounding box center [776, 312] width 56 height 28
type input "100"
click at [838, 313] on icon at bounding box center [834, 312] width 13 height 12
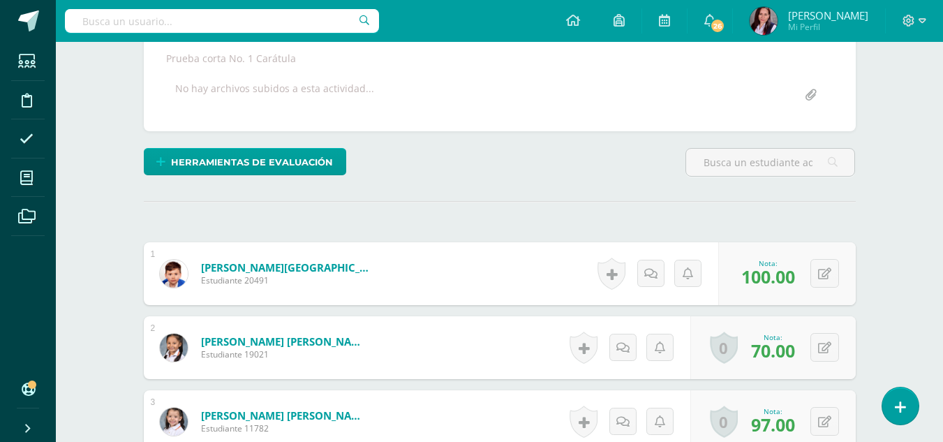
scroll to position [0, 0]
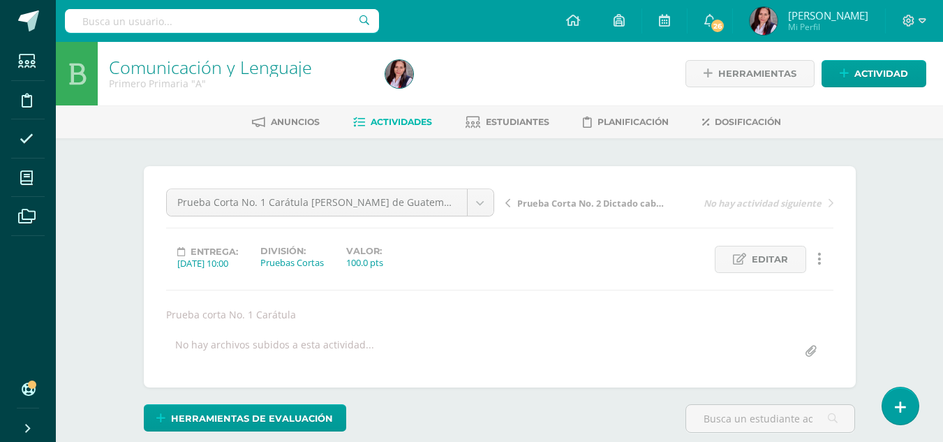
click at [403, 123] on span "Actividades" at bounding box center [400, 122] width 61 height 10
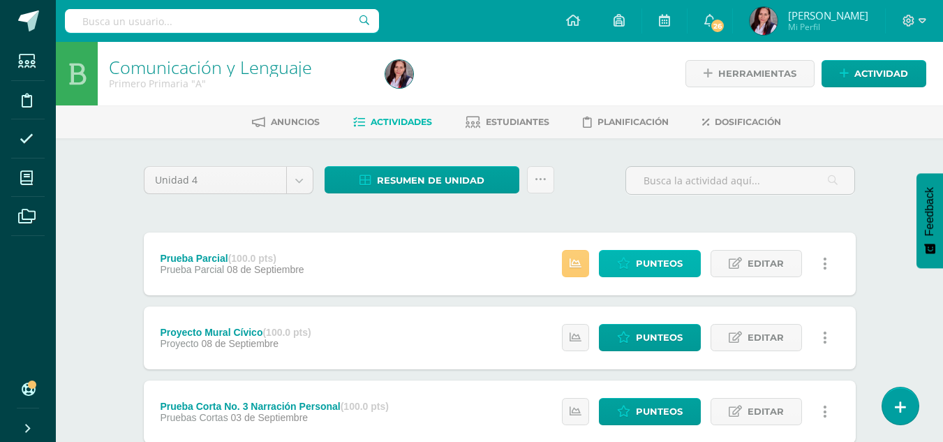
click at [664, 260] on span "Punteos" at bounding box center [659, 263] width 47 height 26
